Goal: Task Accomplishment & Management: Complete application form

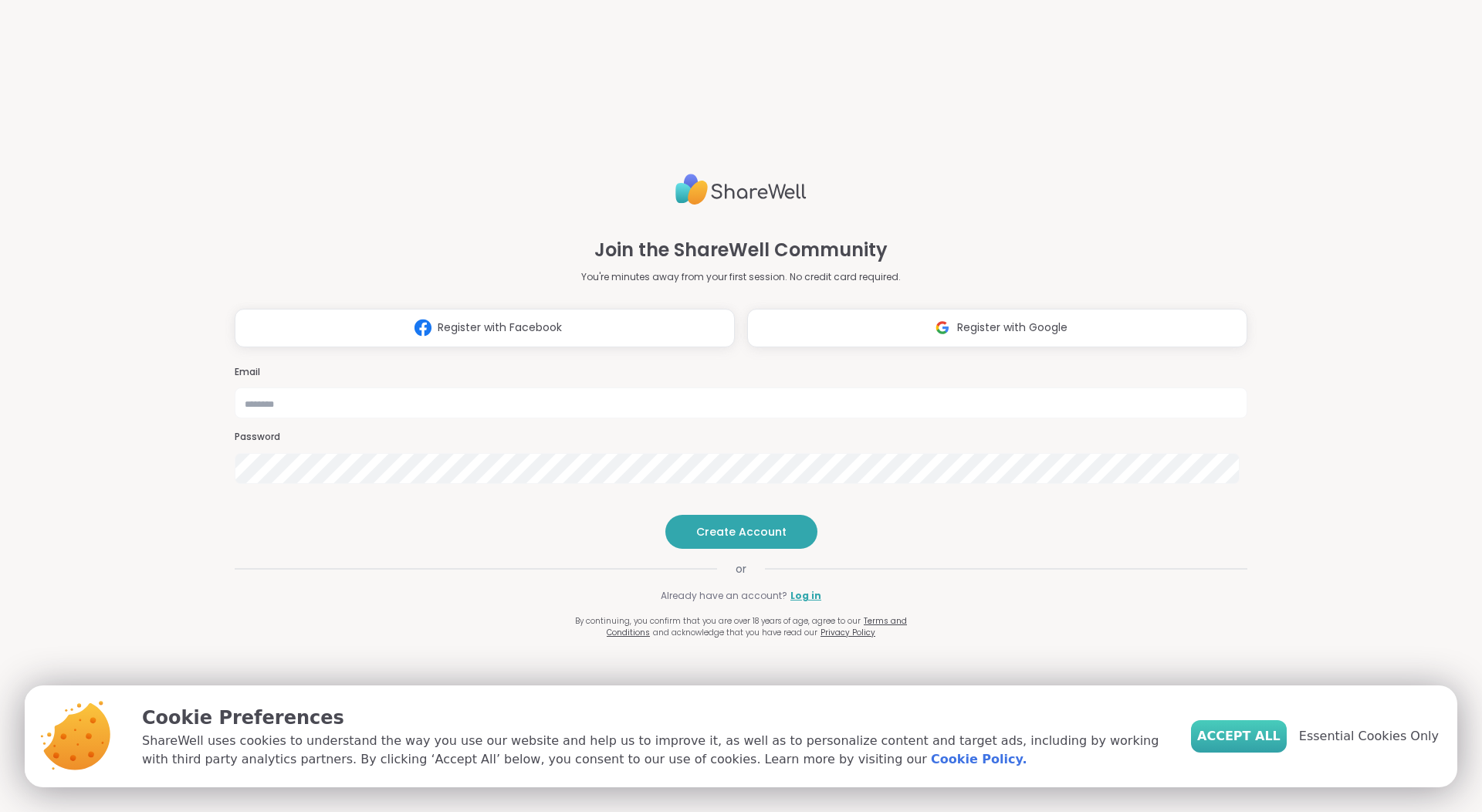
click at [1243, 738] on span "Accept All" at bounding box center [1239, 737] width 83 height 19
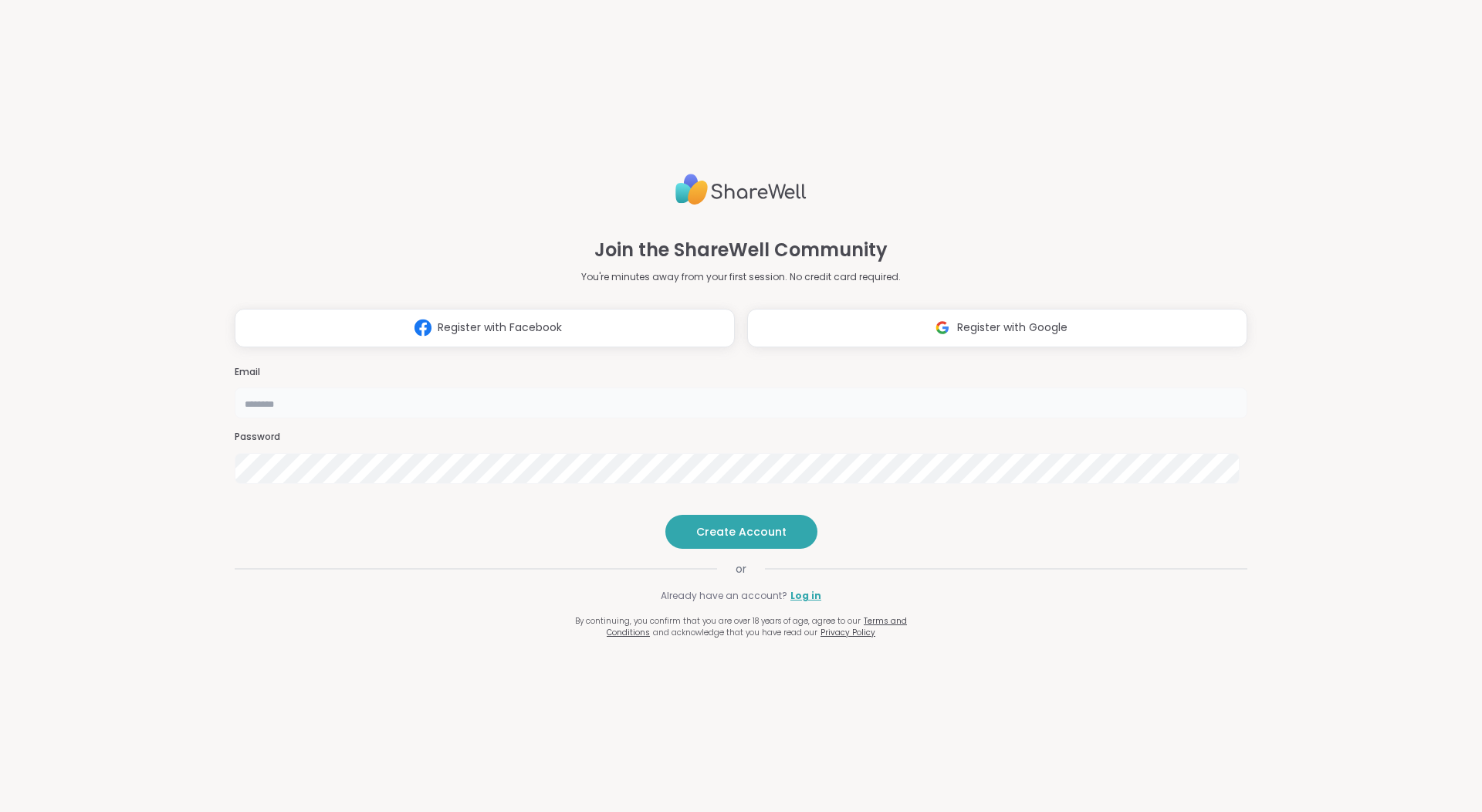
click at [818, 387] on input "email" at bounding box center [741, 402] width 1012 height 31
type input "**********"
